Goal: Task Accomplishment & Management: Complete application form

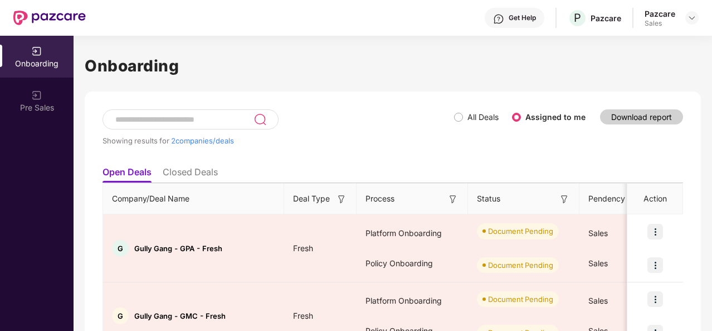
scroll to position [59, 0]
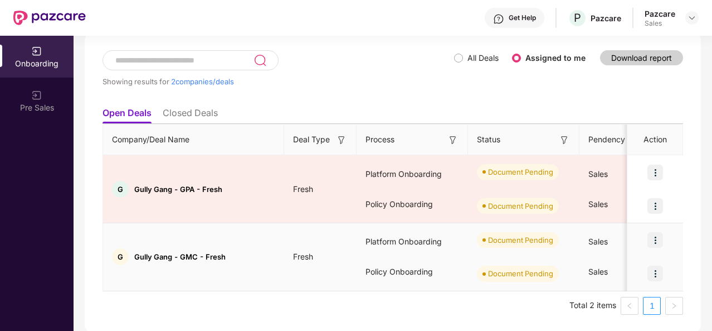
click at [655, 275] on img at bounding box center [656, 273] width 16 height 16
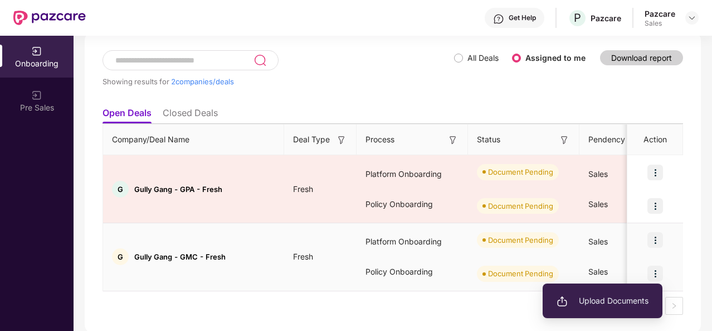
click at [589, 300] on span "Upload Documents" at bounding box center [603, 300] width 92 height 12
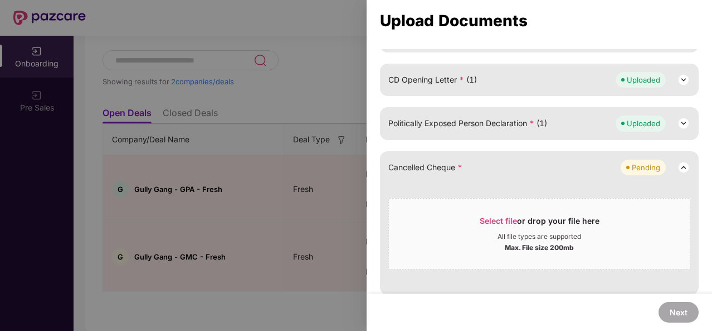
scroll to position [282, 0]
click at [499, 217] on span "Select file" at bounding box center [498, 219] width 37 height 9
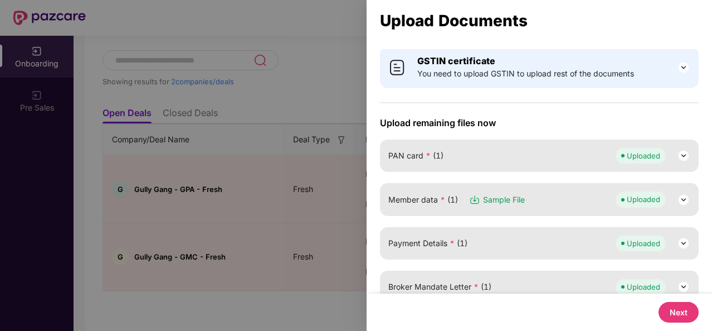
scroll to position [0, 0]
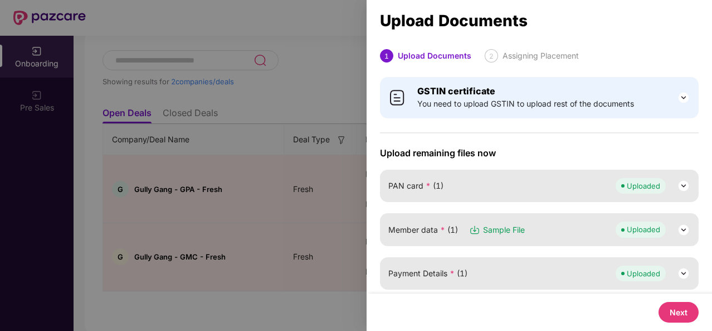
click at [676, 305] on button "Next" at bounding box center [679, 312] width 40 height 21
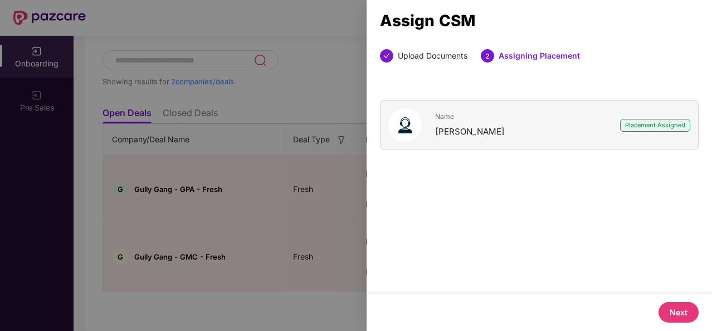
click at [437, 114] on span "Name" at bounding box center [470, 116] width 70 height 8
click at [673, 307] on button "Next" at bounding box center [679, 312] width 40 height 21
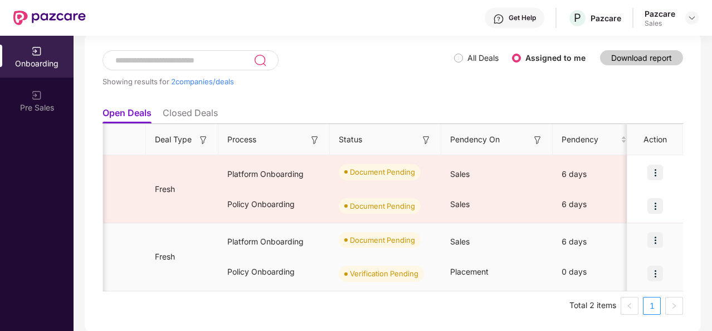
scroll to position [0, 133]
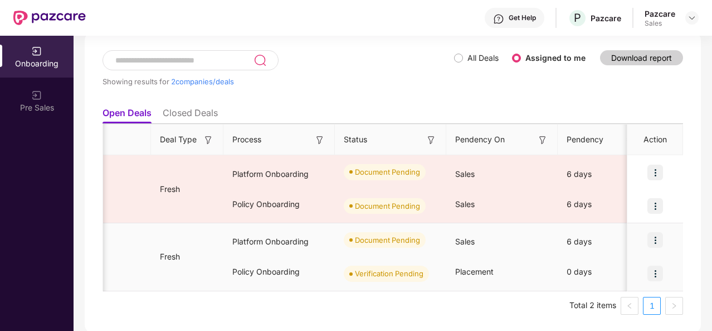
click at [656, 240] on img at bounding box center [656, 240] width 16 height 16
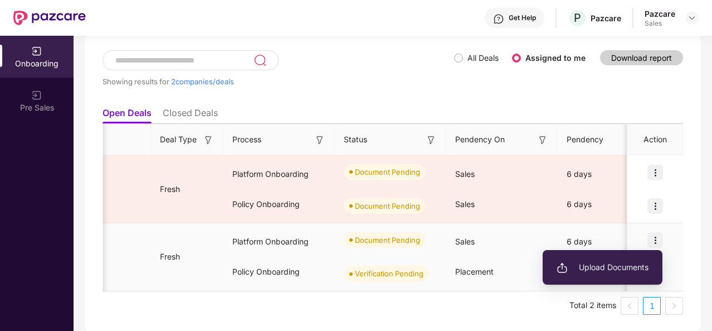
click at [598, 270] on span "Upload Documents" at bounding box center [603, 267] width 92 height 12
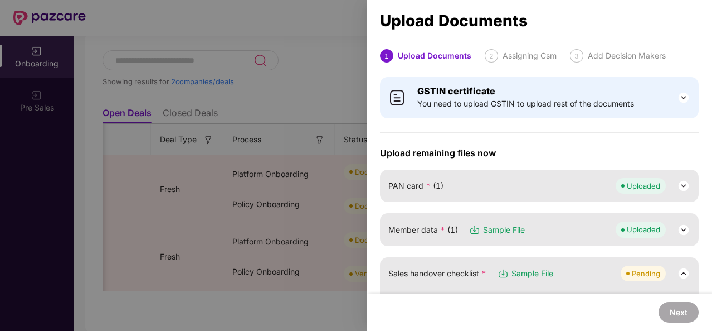
click at [261, 212] on div at bounding box center [356, 165] width 712 height 331
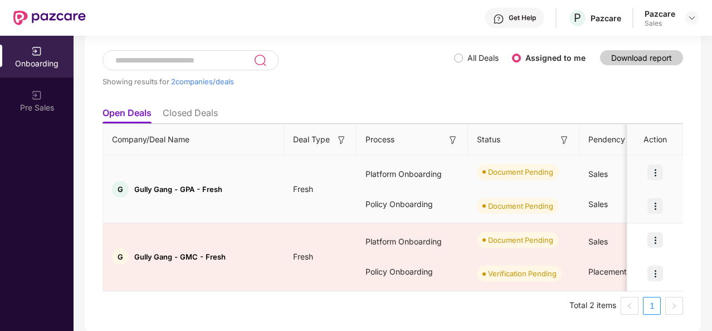
click at [654, 206] on img at bounding box center [656, 206] width 16 height 16
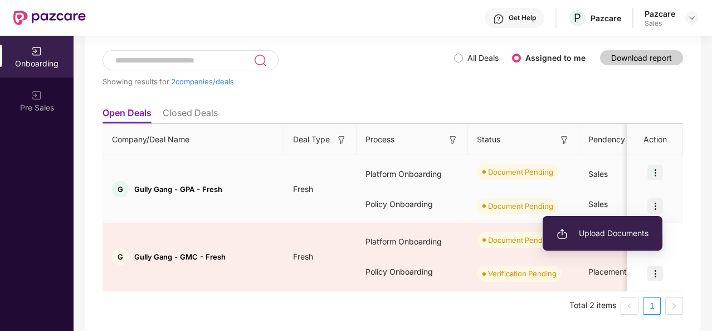
click at [603, 231] on span "Upload Documents" at bounding box center [603, 233] width 92 height 12
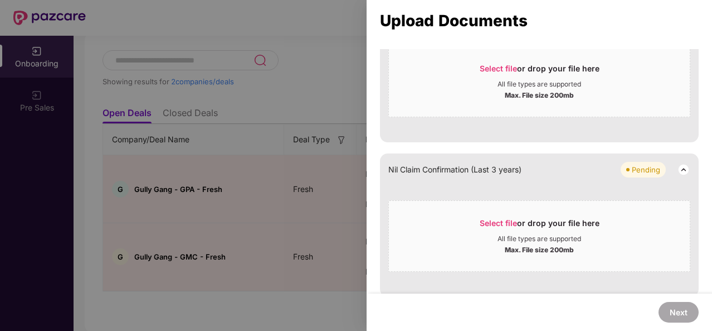
scroll to position [441, 0]
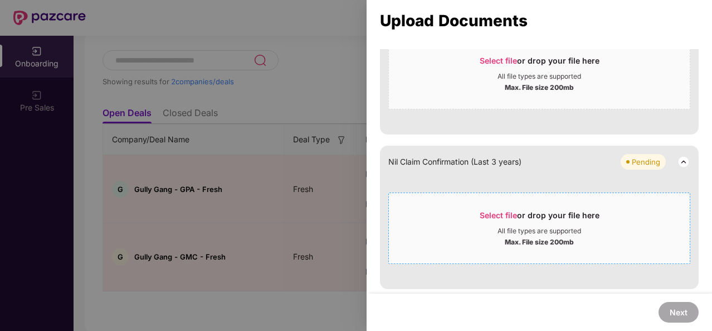
click at [496, 211] on span "Select file" at bounding box center [498, 214] width 37 height 9
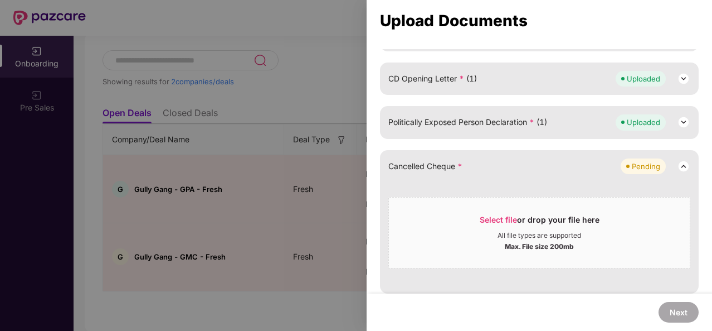
scroll to position [279, 0]
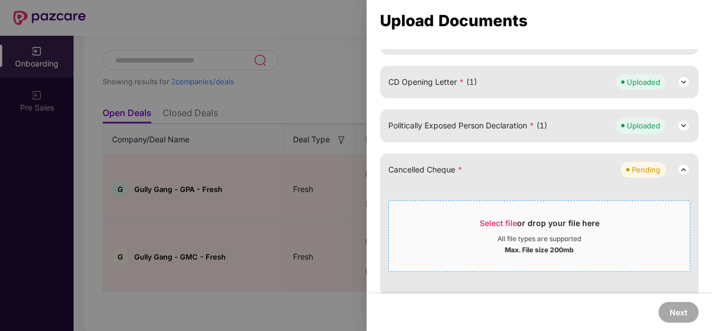
click at [498, 221] on span "Select file" at bounding box center [498, 222] width 37 height 9
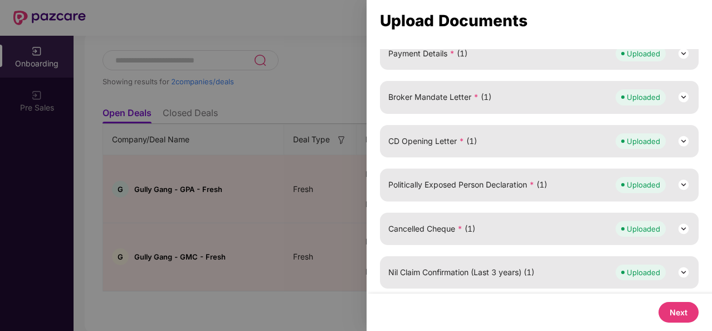
click at [685, 305] on button "Next" at bounding box center [679, 312] width 40 height 21
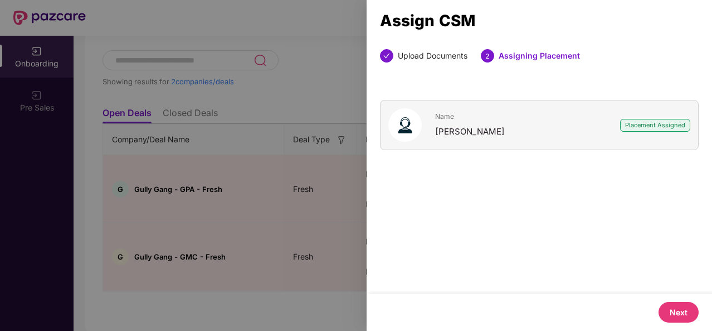
scroll to position [0, 0]
click at [679, 312] on button "Next" at bounding box center [679, 312] width 40 height 21
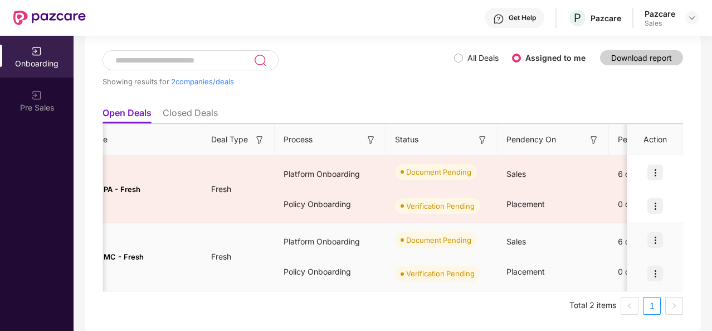
scroll to position [0, 108]
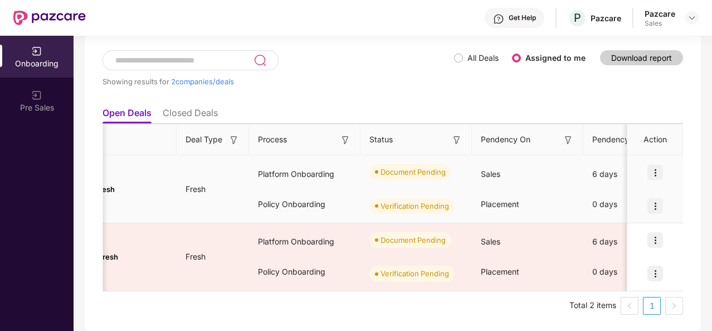
click at [659, 172] on img at bounding box center [656, 172] width 16 height 16
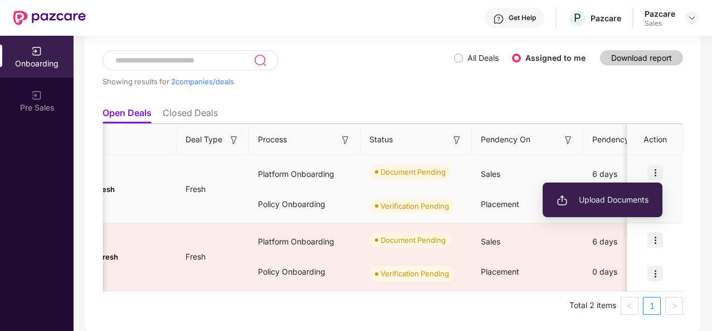
click at [618, 195] on span "Upload Documents" at bounding box center [603, 199] width 92 height 12
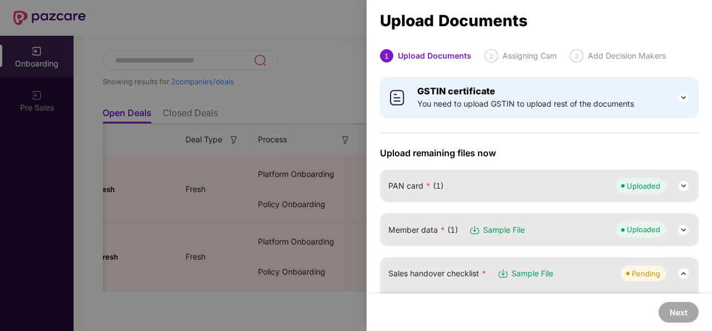
click at [295, 106] on div at bounding box center [356, 165] width 712 height 331
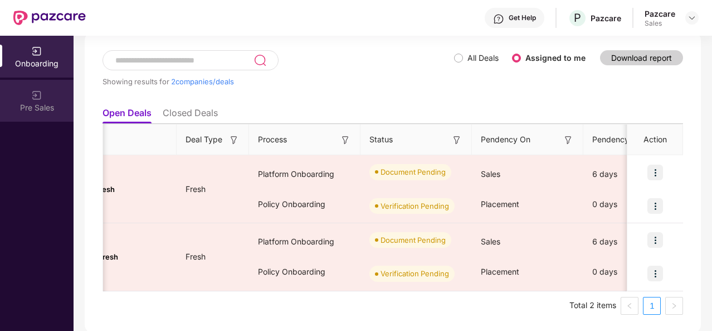
click at [31, 102] on div "Pre Sales" at bounding box center [37, 107] width 74 height 11
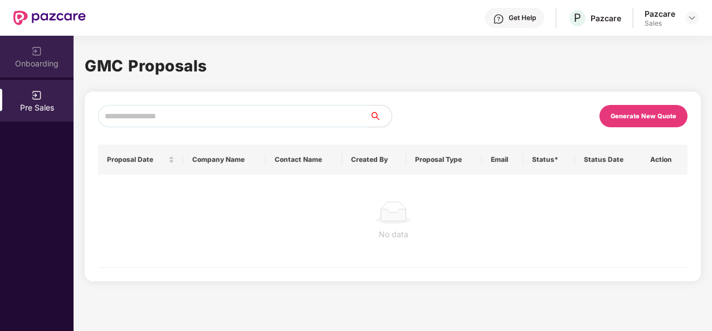
click at [40, 57] on div "Onboarding" at bounding box center [37, 57] width 74 height 42
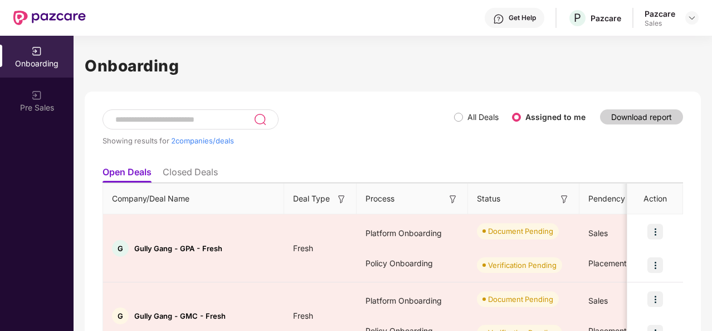
scroll to position [59, 0]
